Goal: Complete application form: Complete application form

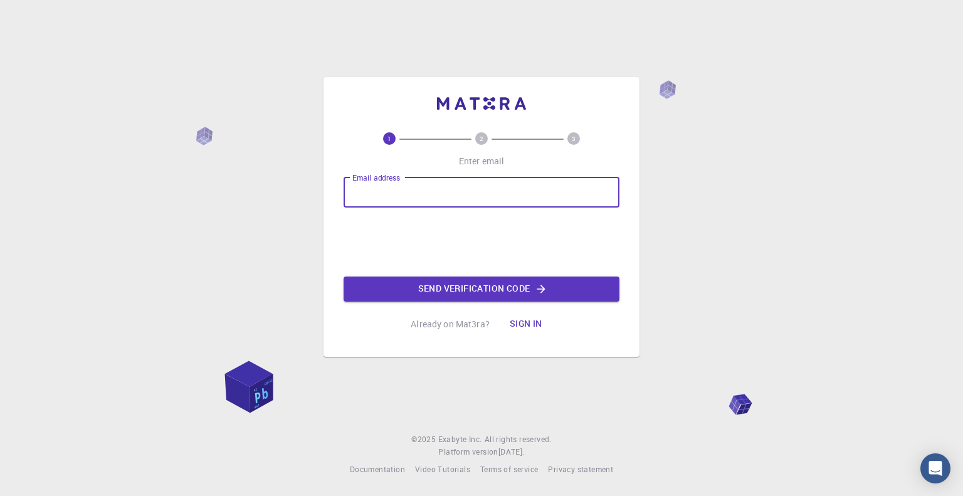
click at [364, 200] on input "Email address" at bounding box center [482, 192] width 276 height 30
type input "miergasalexisrosep@gmail.com"
click at [422, 288] on button "Send verification code" at bounding box center [482, 288] width 276 height 25
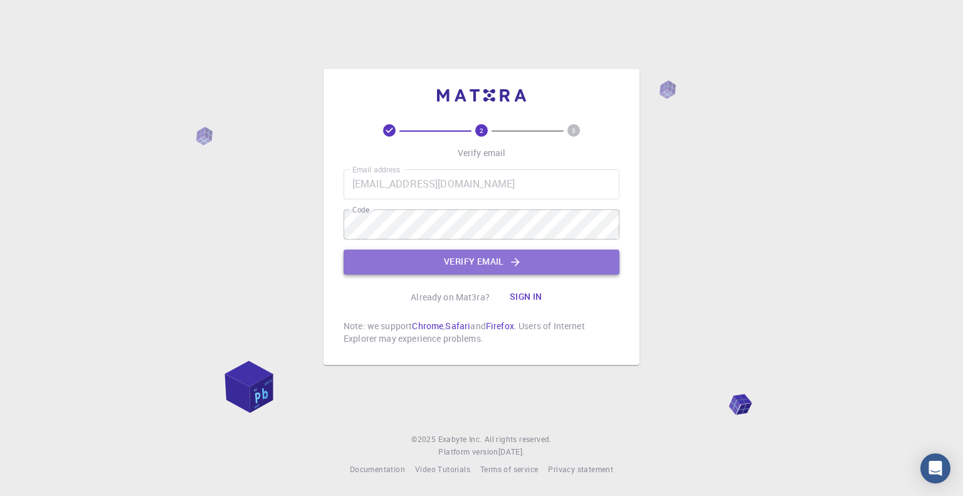
click at [512, 258] on icon "button" at bounding box center [515, 262] width 13 height 13
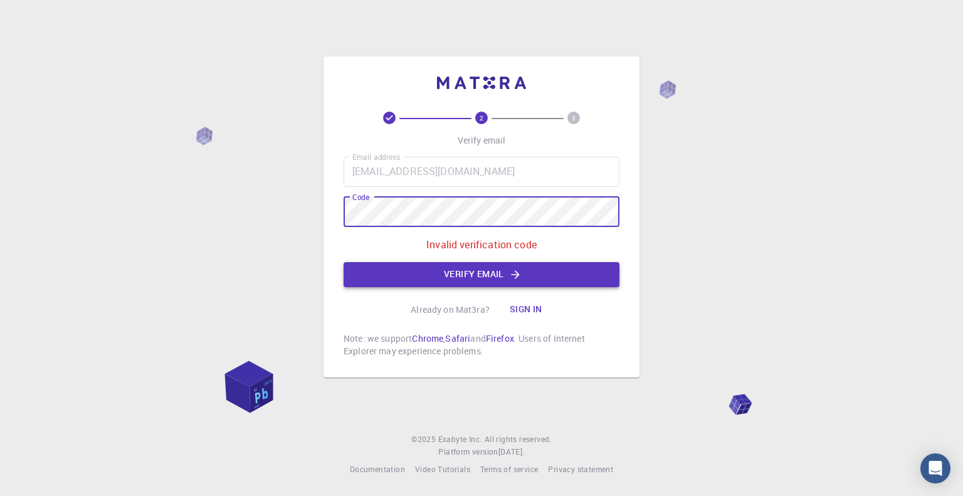
click at [394, 275] on button "Verify email" at bounding box center [482, 274] width 276 height 25
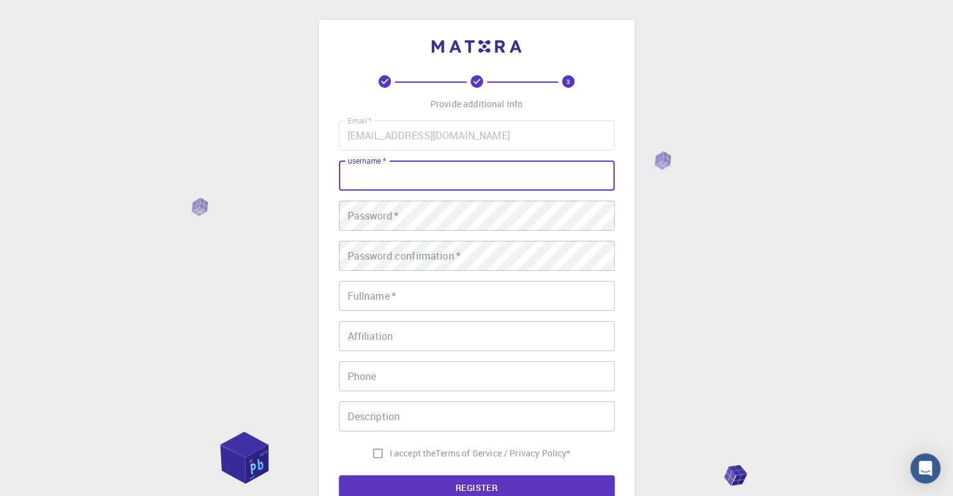
click at [366, 174] on input "username   *" at bounding box center [477, 175] width 276 height 30
type input "france_rose"
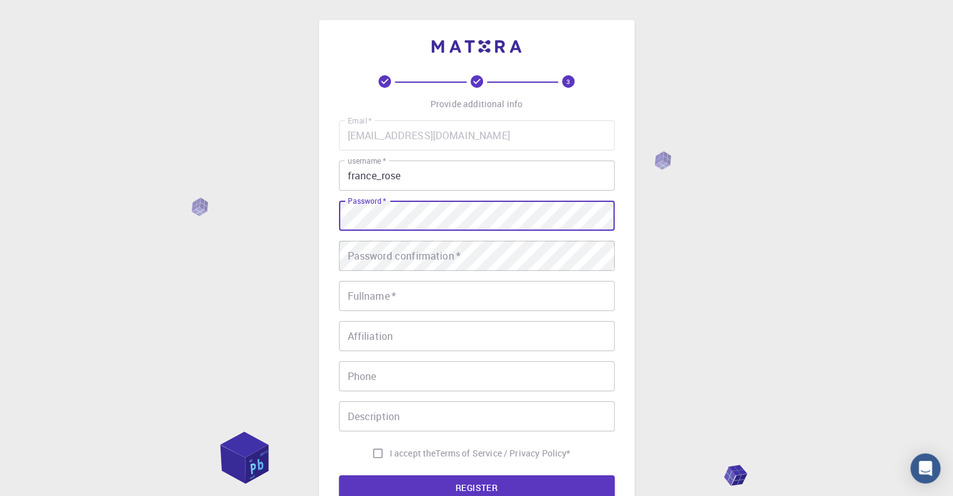
click at [361, 207] on div "Password   * Password   *" at bounding box center [477, 216] width 276 height 30
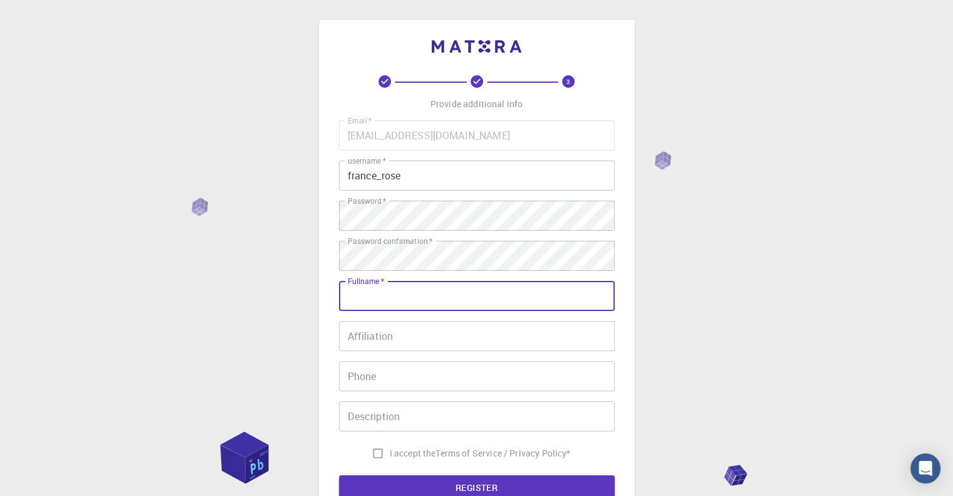
click at [370, 289] on input "Fullname   *" at bounding box center [477, 296] width 276 height 30
type input "[PERSON_NAME]"
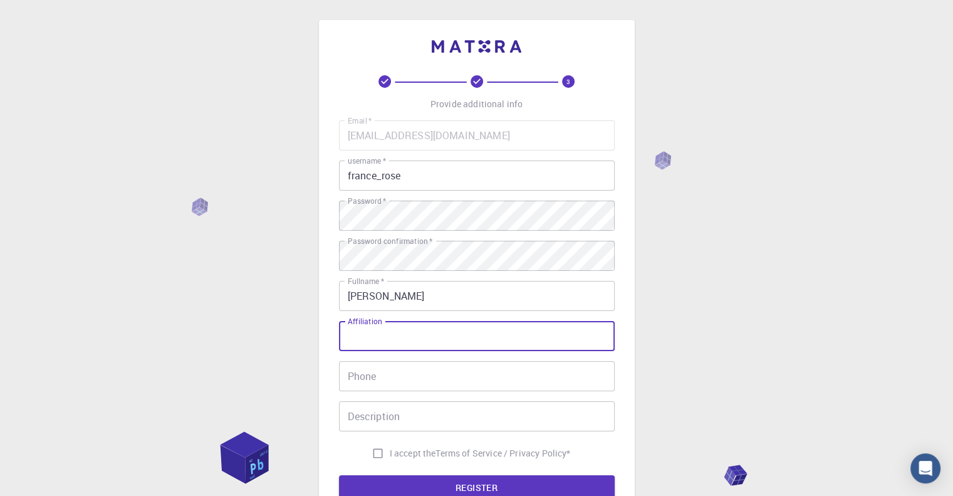
click at [362, 346] on input "Affiliation" at bounding box center [477, 336] width 276 height 30
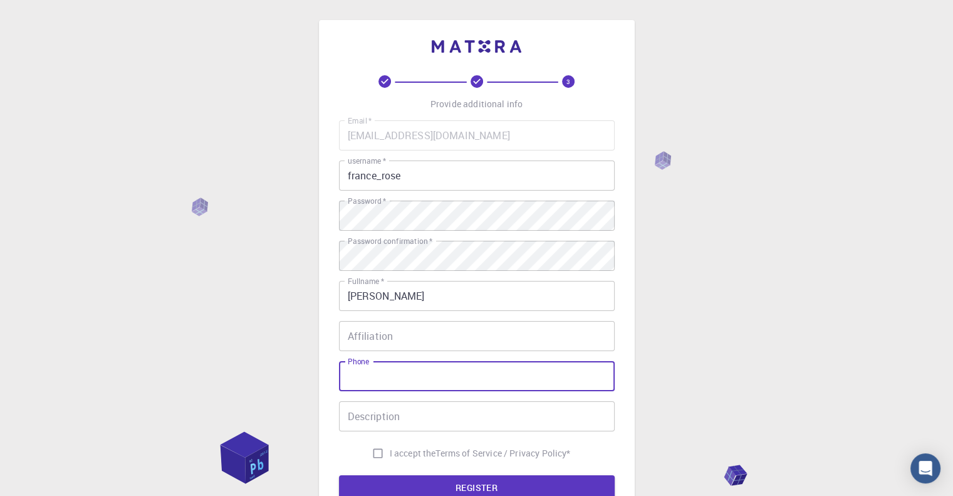
click at [374, 381] on input "Phone" at bounding box center [477, 376] width 276 height 30
type input "09911440172"
click at [374, 458] on input "I accept the Terms of Service / Privacy Policy *" at bounding box center [378, 453] width 24 height 24
checkbox input "true"
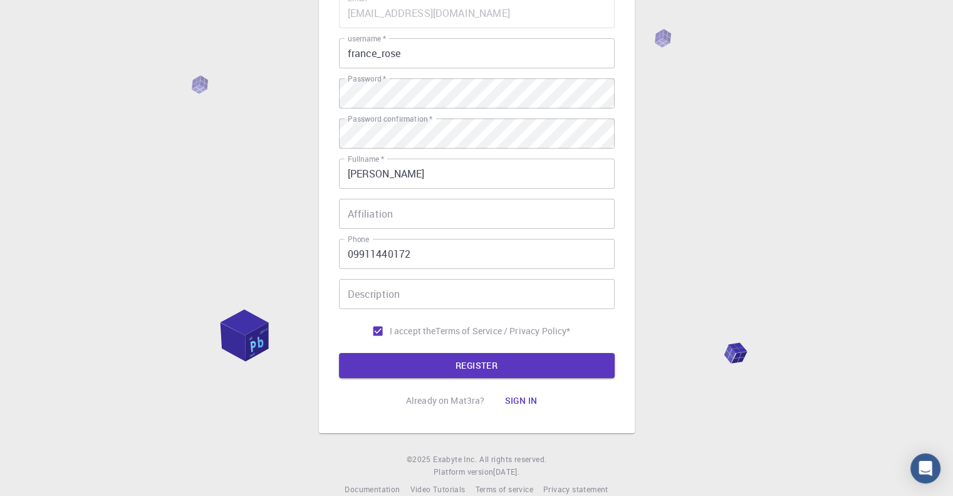
scroll to position [128, 0]
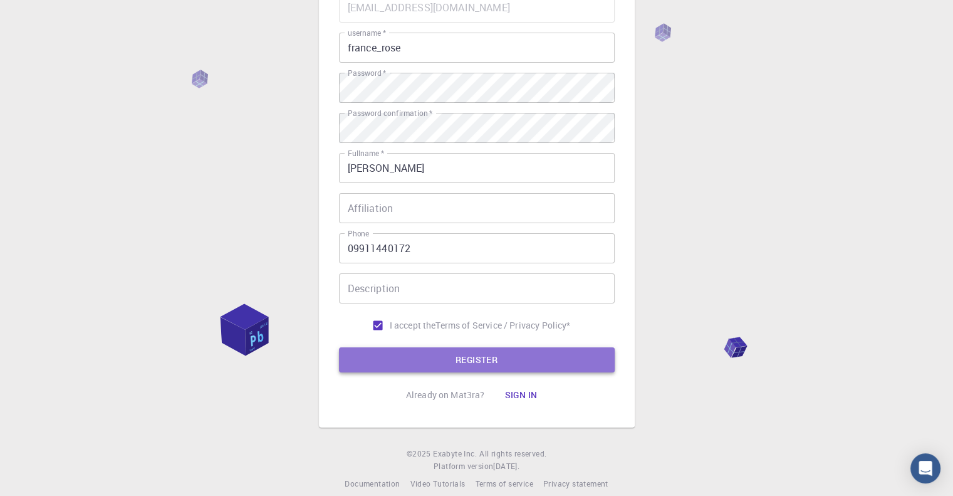
click at [359, 369] on button "REGISTER" at bounding box center [477, 359] width 276 height 25
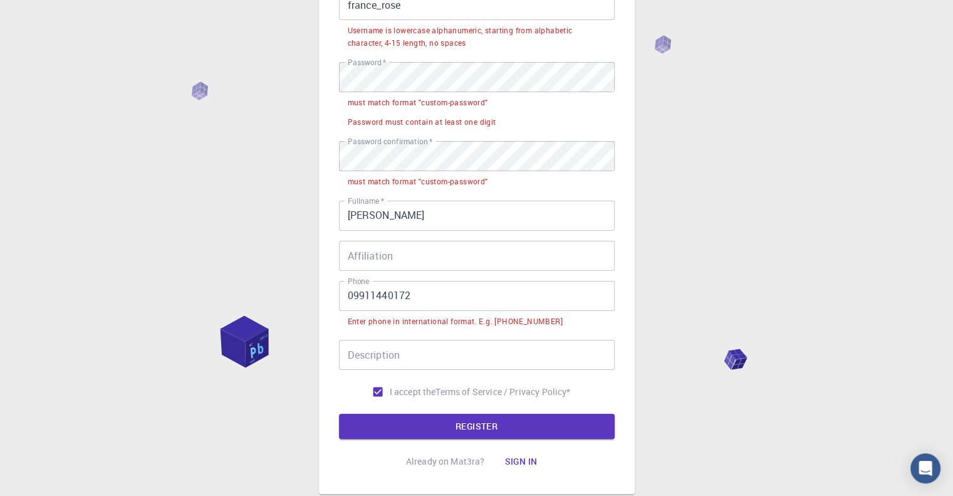
scroll to position [171, 0]
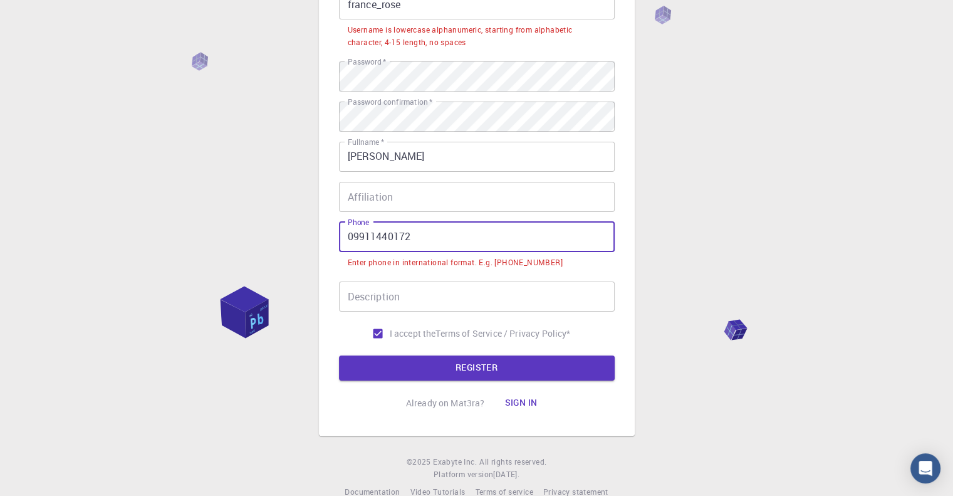
click at [352, 236] on input "09911440172" at bounding box center [477, 237] width 276 height 30
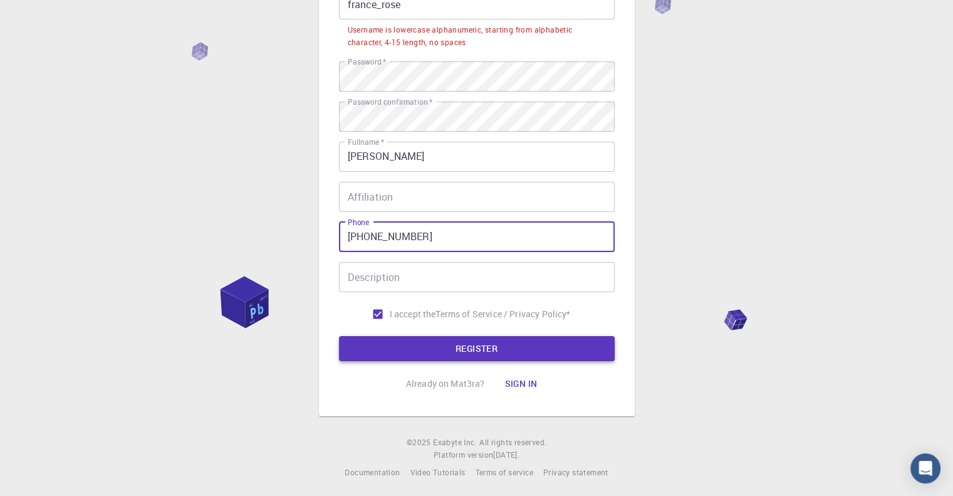
type input "+629911440172"
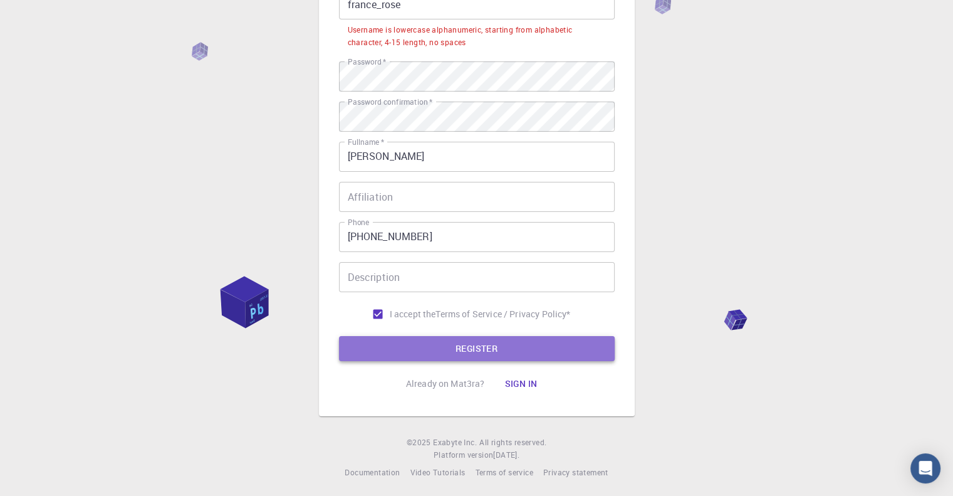
click at [365, 340] on button "REGISTER" at bounding box center [477, 348] width 276 height 25
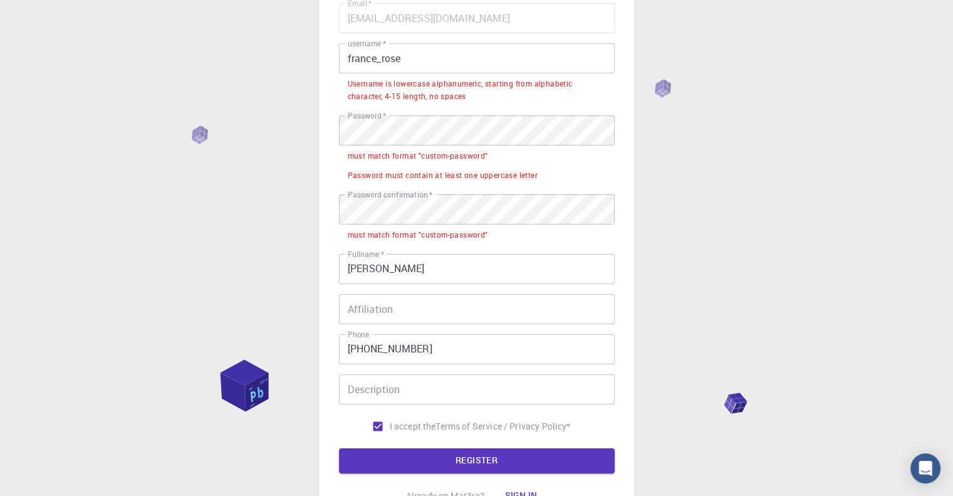
scroll to position [111, 0]
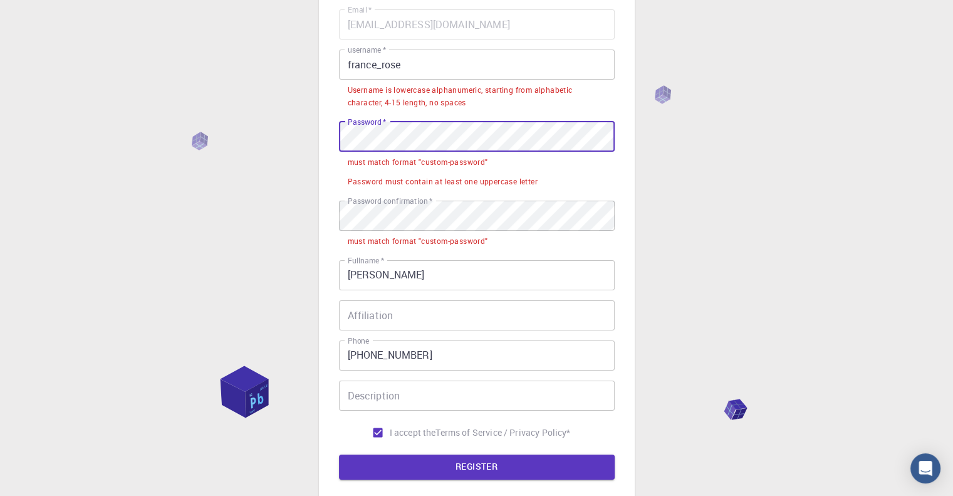
click at [312, 124] on div "3 Provide additional info Email   * miergasalexisrosep@gmail.com Email   * user…" at bounding box center [476, 253] width 953 height 728
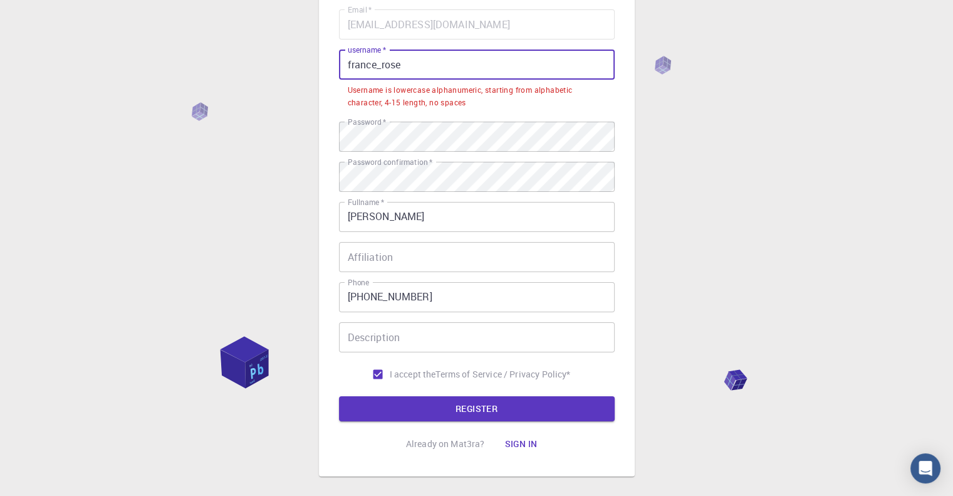
click at [349, 66] on input "france_rose" at bounding box center [477, 65] width 276 height 30
click at [353, 66] on input "france_rose" at bounding box center [477, 65] width 276 height 30
click at [379, 64] on input "france_rose" at bounding box center [477, 65] width 276 height 30
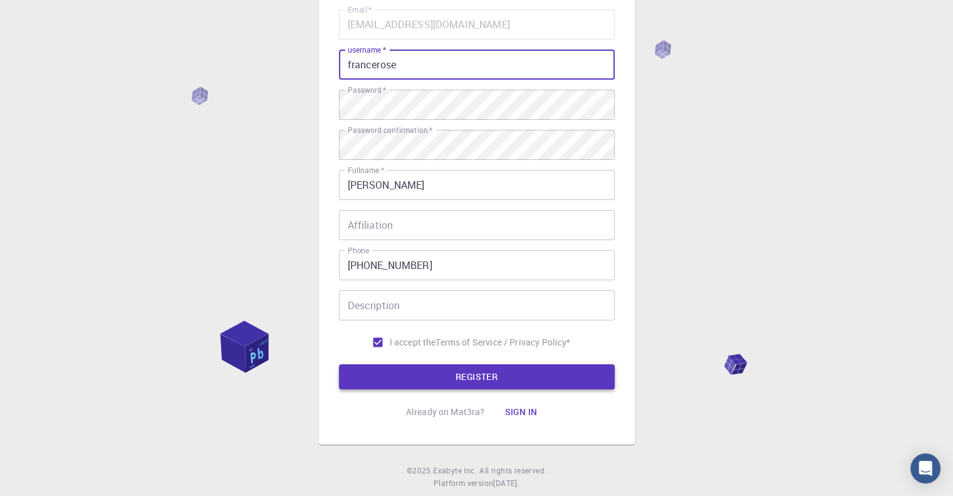
type input "francerose"
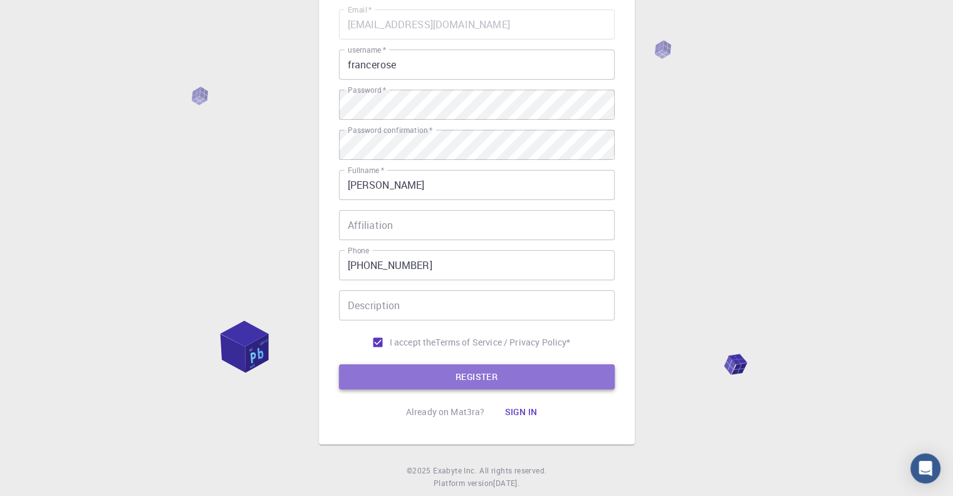
click at [386, 387] on button "REGISTER" at bounding box center [477, 376] width 276 height 25
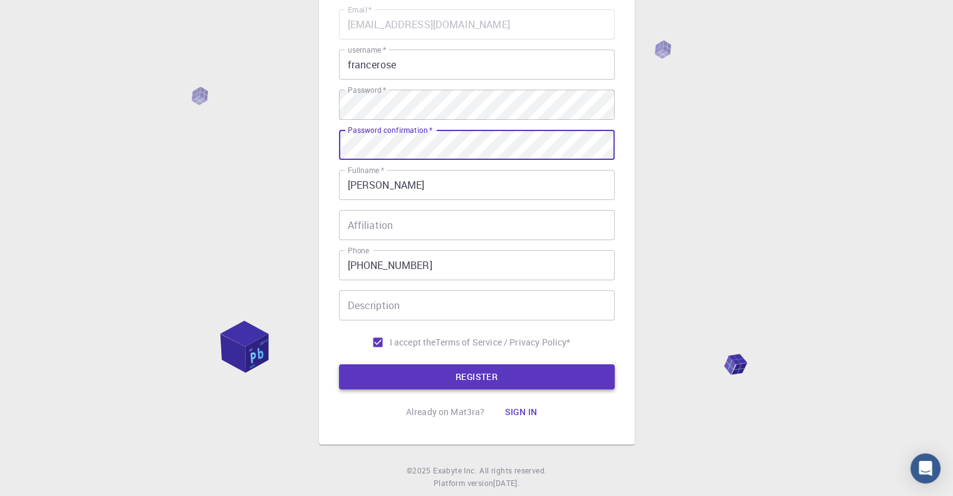
click at [435, 382] on button "REGISTER" at bounding box center [477, 376] width 276 height 25
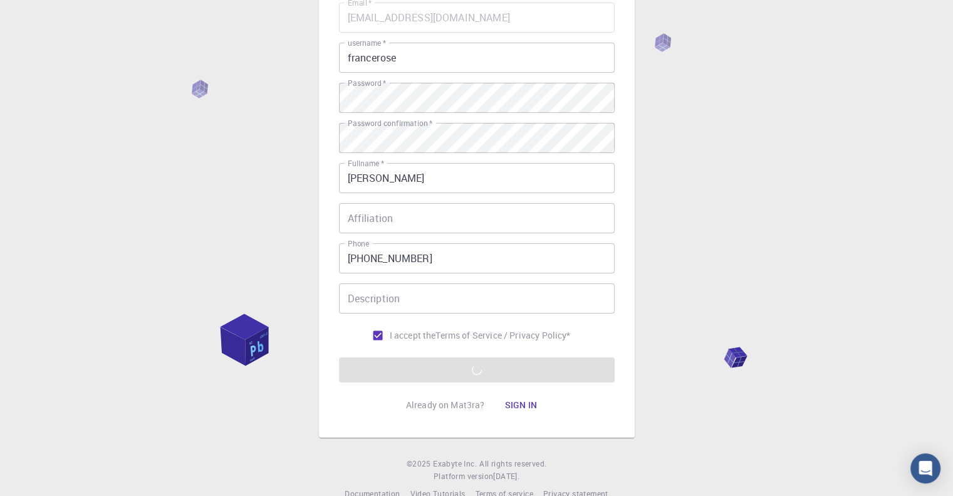
scroll to position [142, 0]
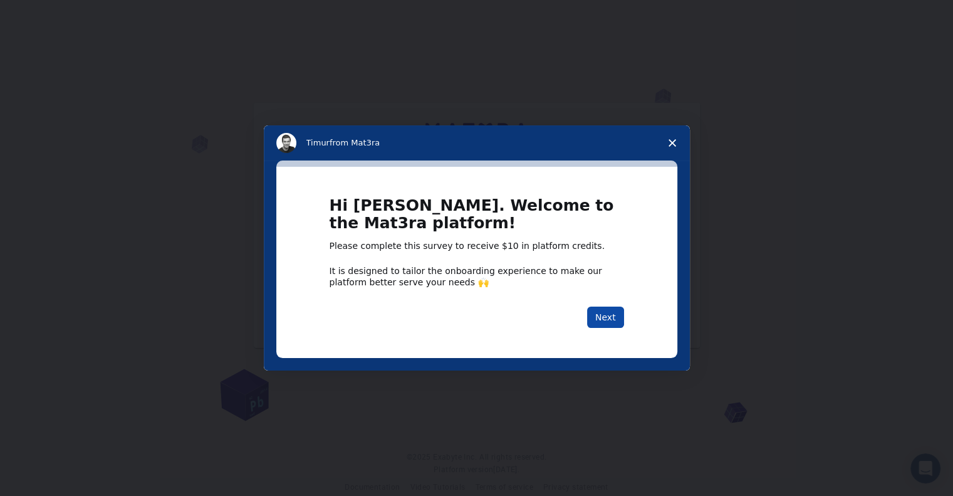
click at [611, 322] on button "Next" at bounding box center [605, 317] width 37 height 21
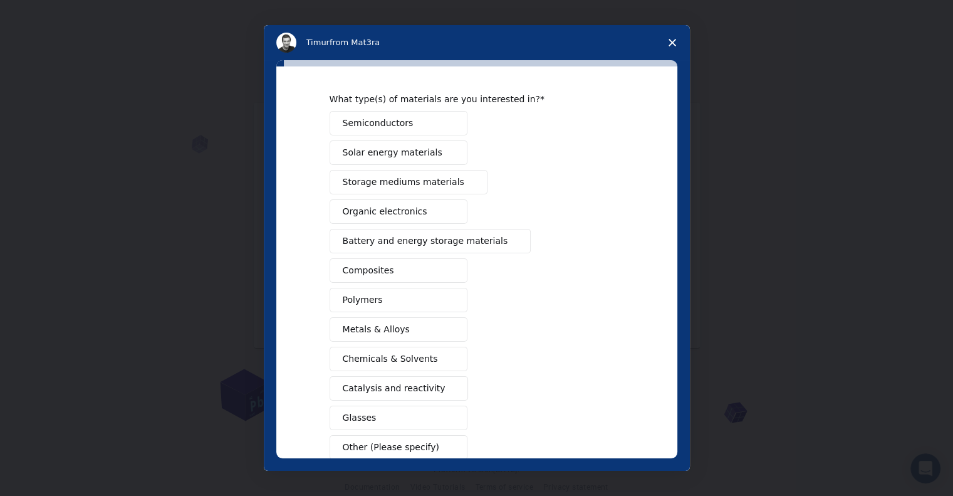
scroll to position [105, 0]
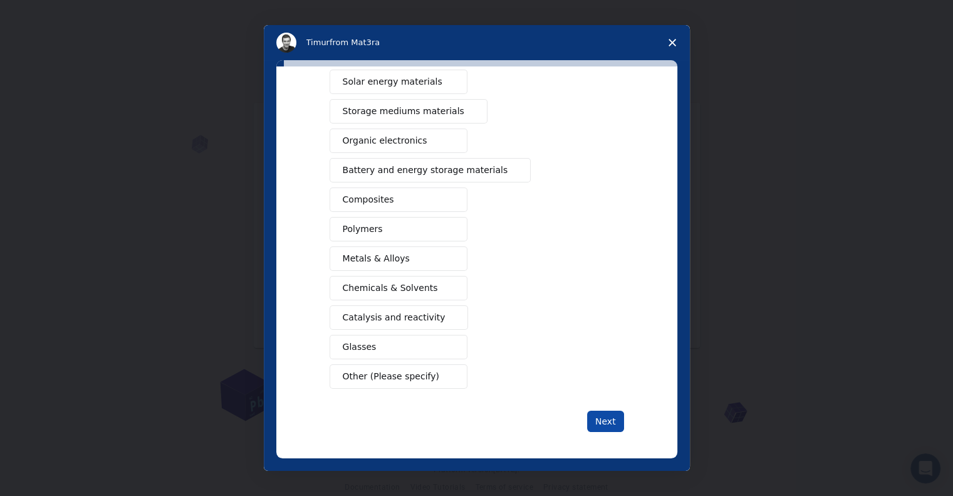
click at [603, 416] on button "Next" at bounding box center [605, 421] width 37 height 21
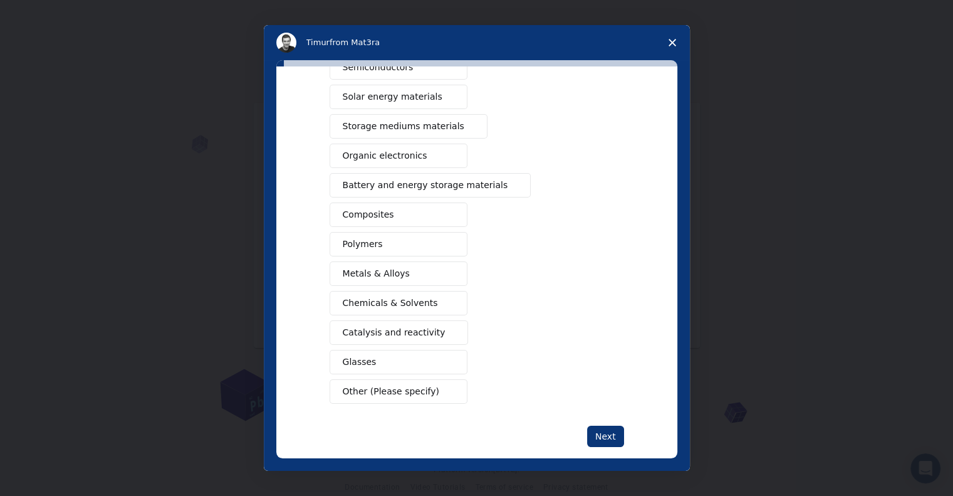
click at [355, 385] on span "Other (Please specify)" at bounding box center [391, 391] width 97 height 13
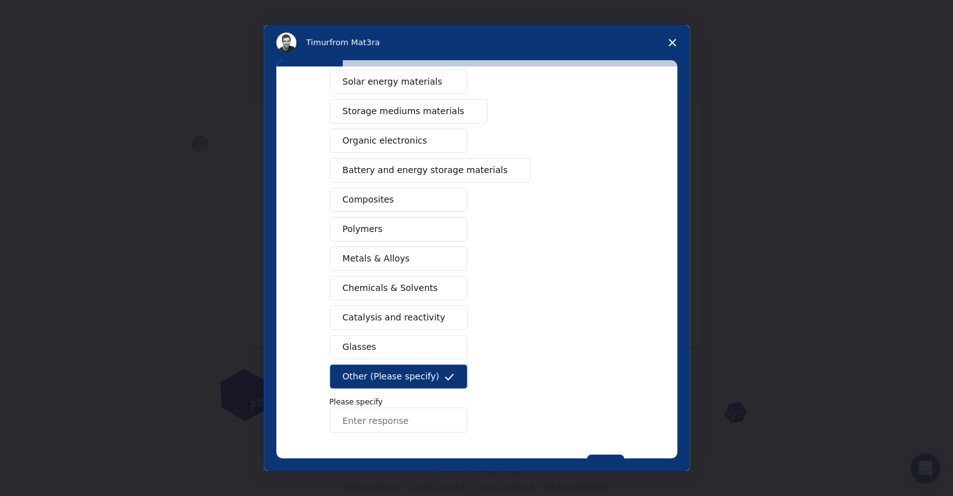
click at [356, 419] on input "Enter response" at bounding box center [399, 419] width 138 height 25
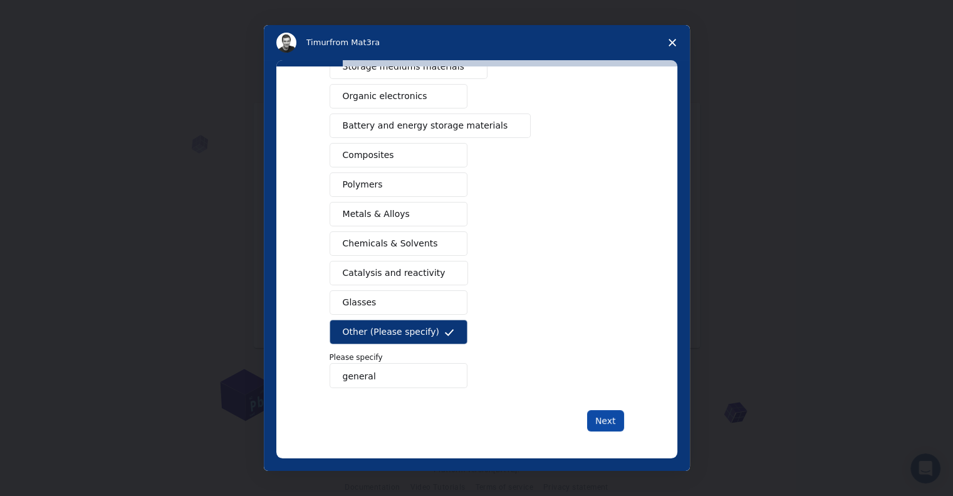
type input "general"
click at [602, 422] on button "Next" at bounding box center [605, 420] width 37 height 21
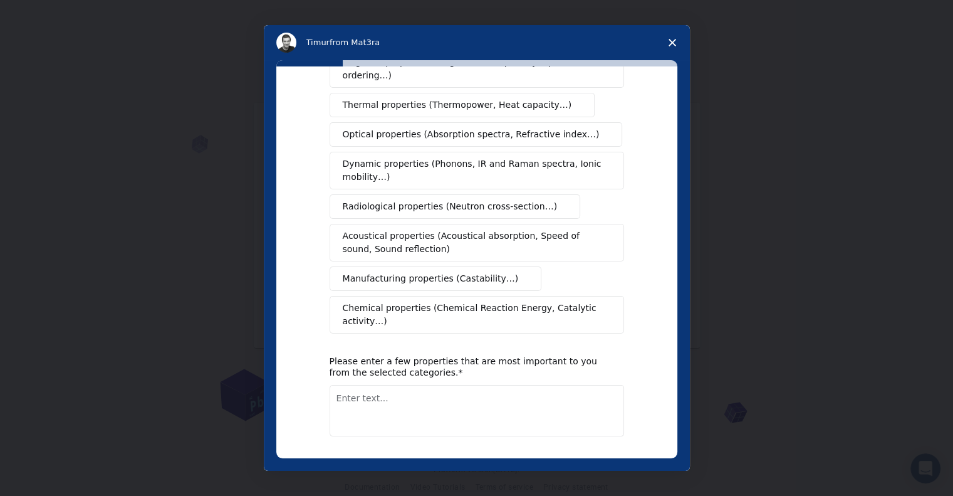
scroll to position [171, 0]
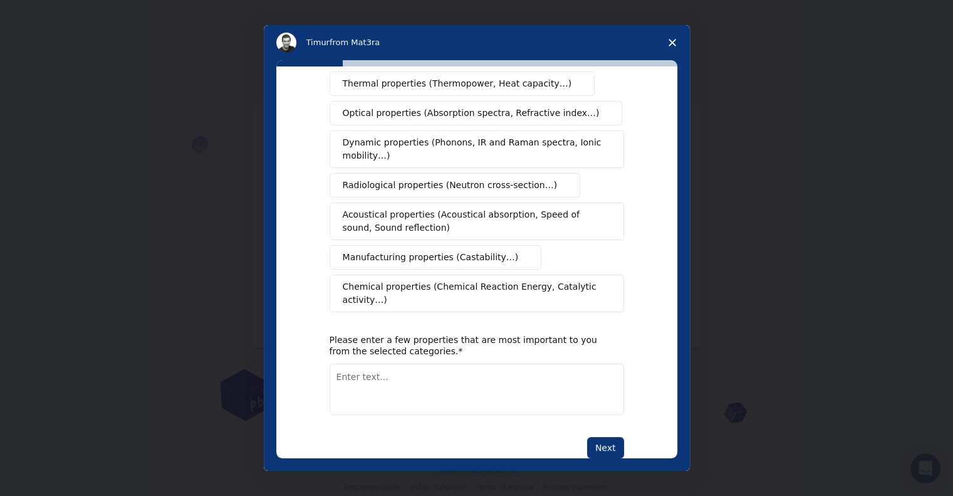
click at [346, 364] on textarea "Enter text..." at bounding box center [477, 389] width 295 height 51
type textarea "atom"
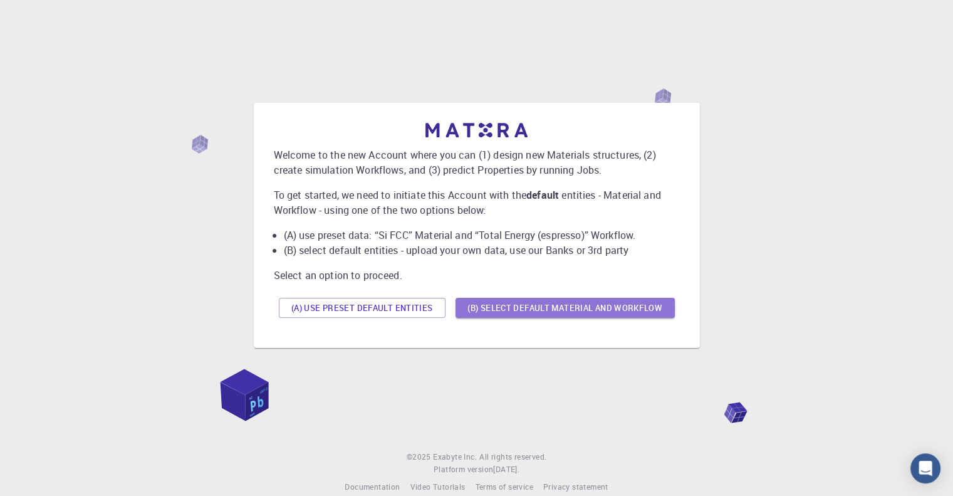
click at [490, 305] on button "(B) Select default material and workflow" at bounding box center [565, 308] width 219 height 20
